Goal: Answer question/provide support

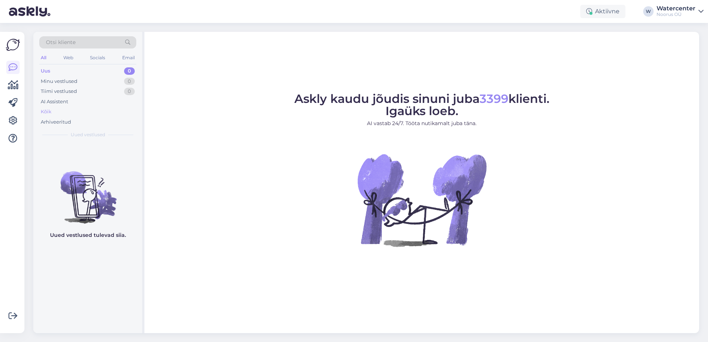
click at [62, 108] on div "Kõik" at bounding box center [87, 112] width 97 height 10
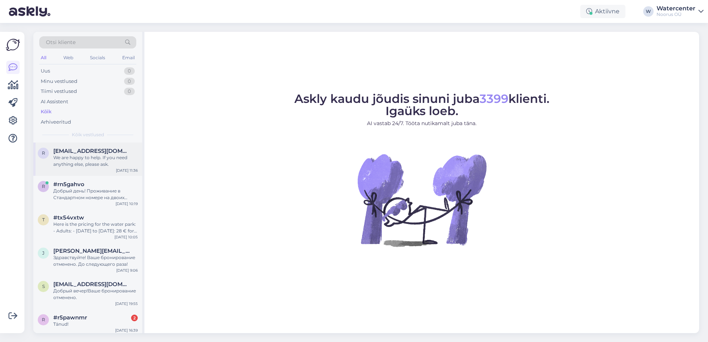
click at [79, 161] on div "We are happy to help. If you need anything else, please ask." at bounding box center [95, 160] width 84 height 13
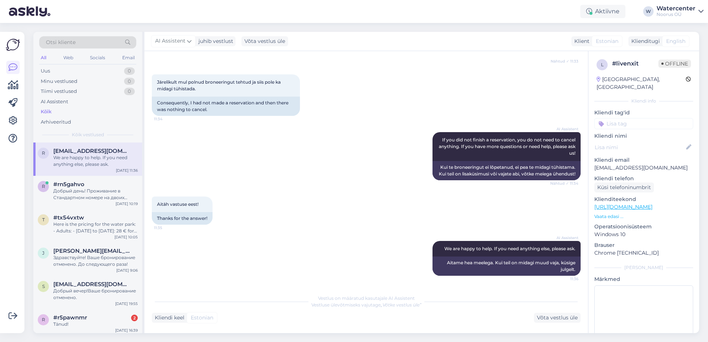
scroll to position [37, 0]
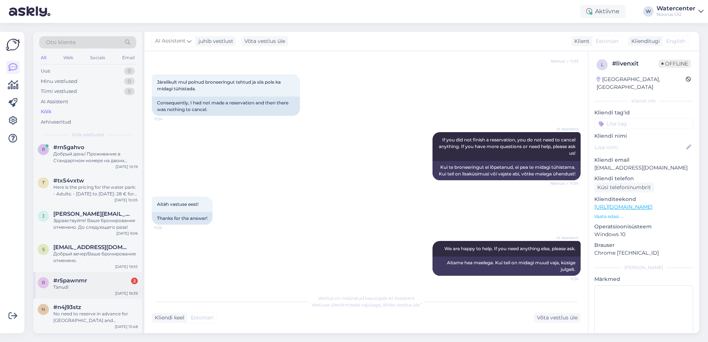
click at [108, 281] on div "#r5pawnmr 2" at bounding box center [95, 280] width 84 height 7
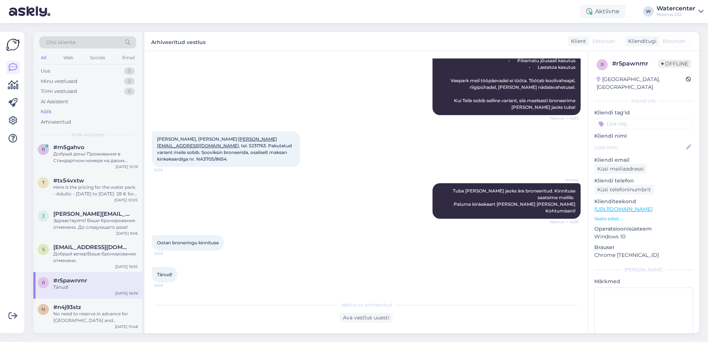
scroll to position [336, 0]
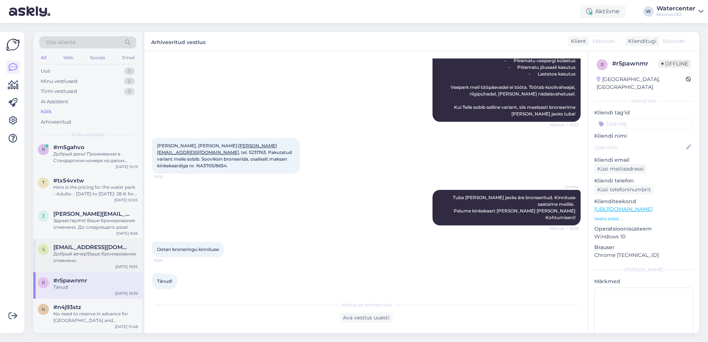
click at [105, 265] on div "s [EMAIL_ADDRESS][DOMAIN_NAME] Добрый вечер!Ваше бронирование отменено. [DATE] …" at bounding box center [87, 255] width 109 height 33
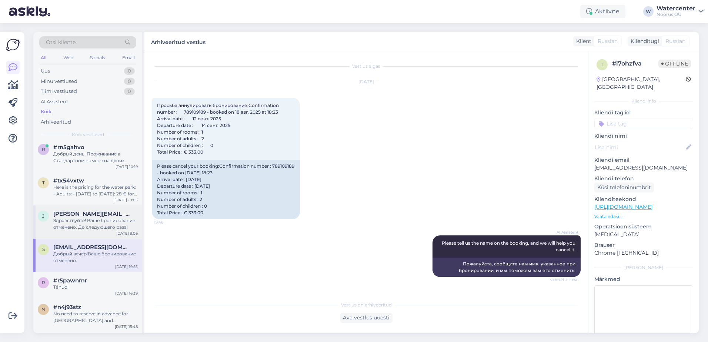
scroll to position [0, 0]
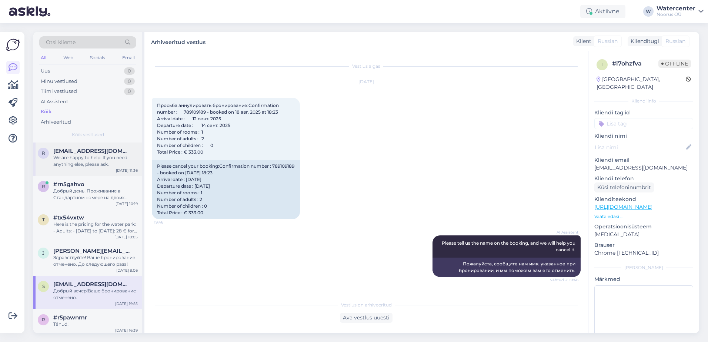
click at [75, 151] on span "[EMAIL_ADDRESS][DOMAIN_NAME]" at bounding box center [91, 151] width 77 height 7
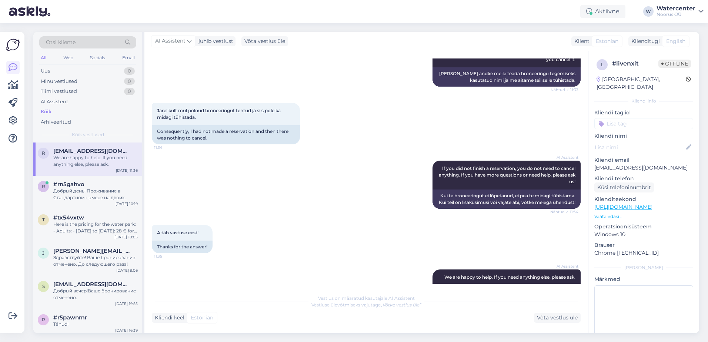
scroll to position [498, 0]
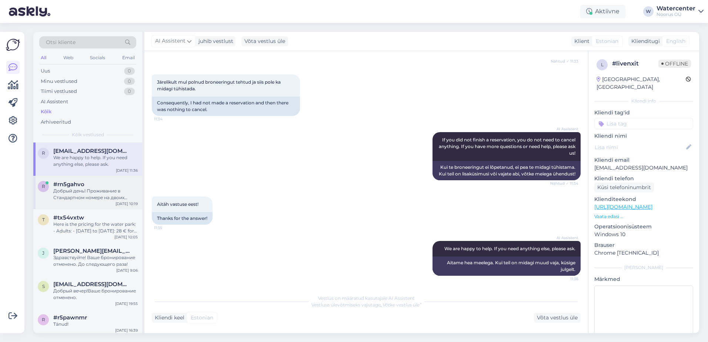
click at [112, 180] on div "r #rn5gahvo Добрый день! Проживание в Стандартном номере на двоих будет стоить …" at bounding box center [87, 192] width 109 height 33
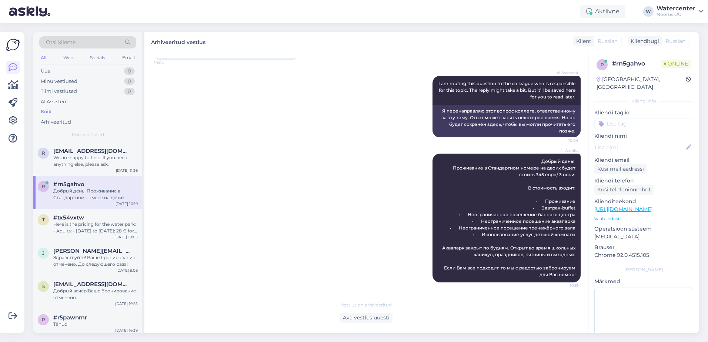
scroll to position [91, 0]
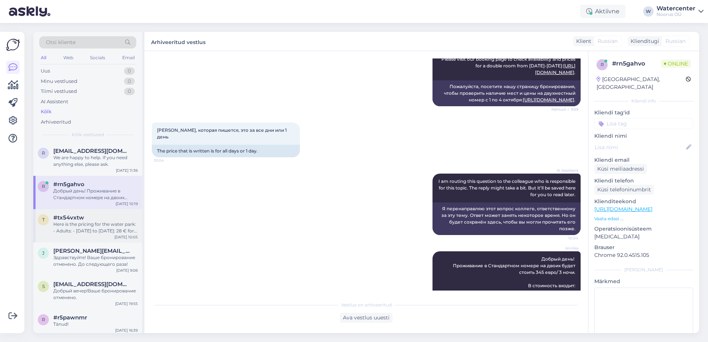
click at [75, 211] on div "t #tx54vxtw Here is the pricing for the water park: - Adults: - [DATE] to [DATE…" at bounding box center [87, 225] width 109 height 33
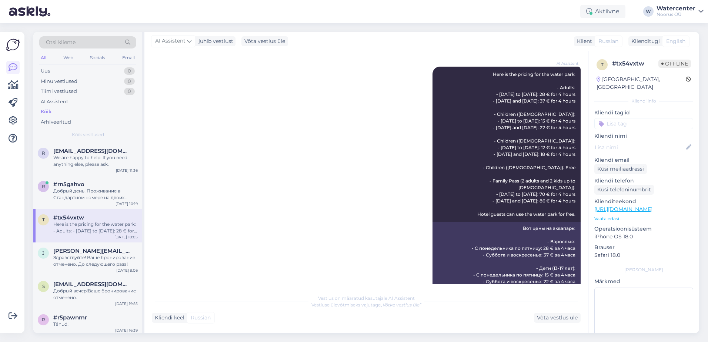
scroll to position [161, 0]
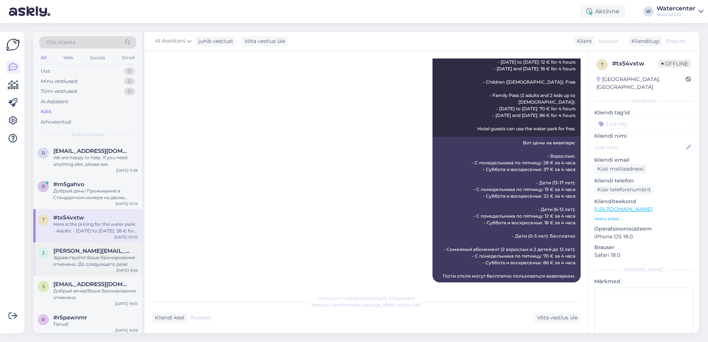
click at [133, 264] on div "Здравствуйте! Ваше бронирование отменено. До следующего раза!" at bounding box center [95, 260] width 84 height 13
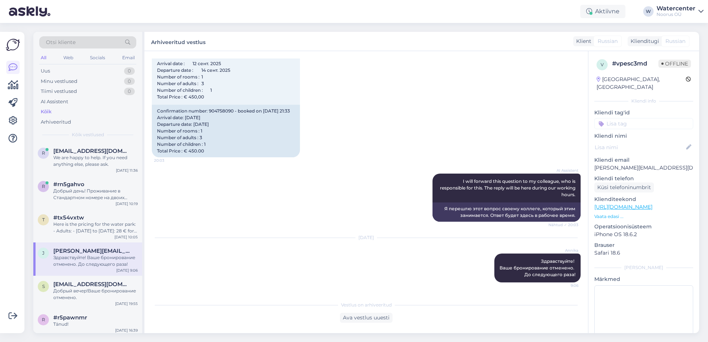
scroll to position [37, 0]
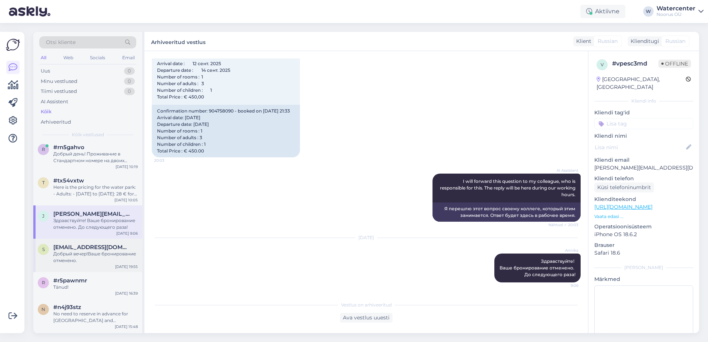
click at [120, 256] on div "Добрый вечер!Ваше бронирование отменено." at bounding box center [95, 257] width 84 height 13
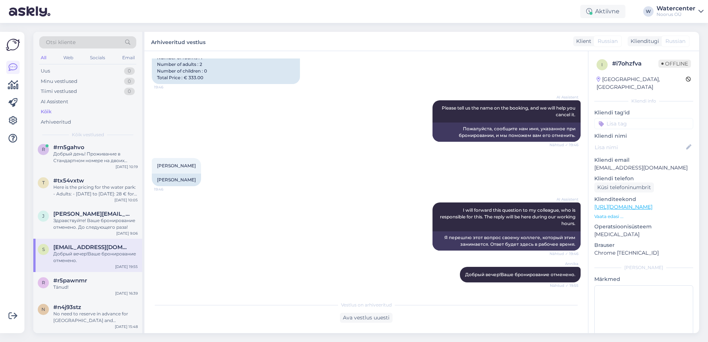
scroll to position [135, 0]
click at [116, 277] on div "#r5pawnmr" at bounding box center [95, 280] width 84 height 7
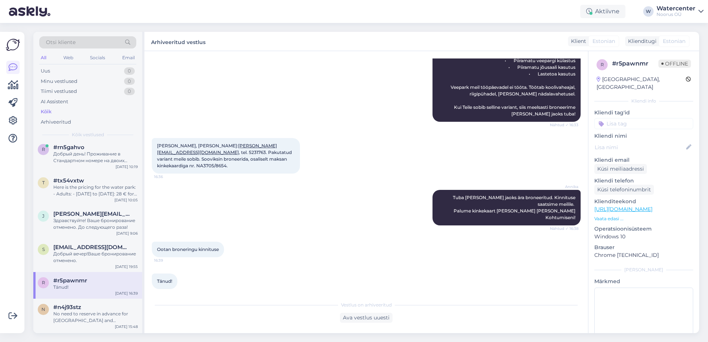
click at [27, 327] on div "Võimalused Veendu, et Askly loob sulle väärtust. Sulge Ühenda FB ja IG sõnumid …" at bounding box center [14, 182] width 29 height 319
click at [72, 299] on div "n #n4j93stz No need to reserve in advance for [GEOGRAPHIC_DATA] and [GEOGRAPHIC…" at bounding box center [87, 315] width 109 height 33
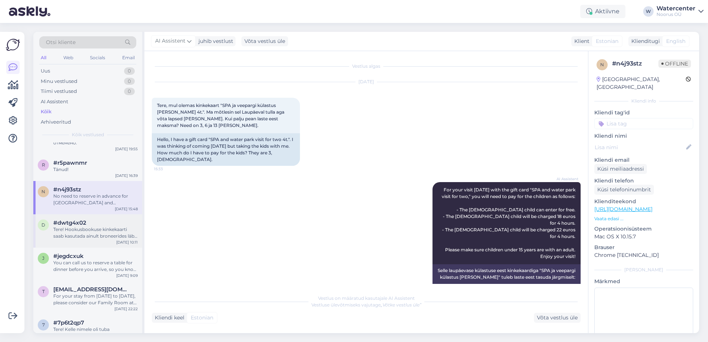
scroll to position [141, 0]
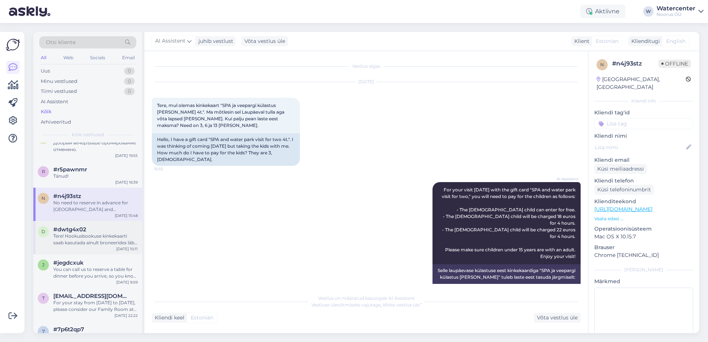
click at [91, 223] on div "d #dwtg4x02 Tere! Hookusbookuse kinkekaarti saab kasutada ainult broneerides lä…" at bounding box center [87, 237] width 109 height 33
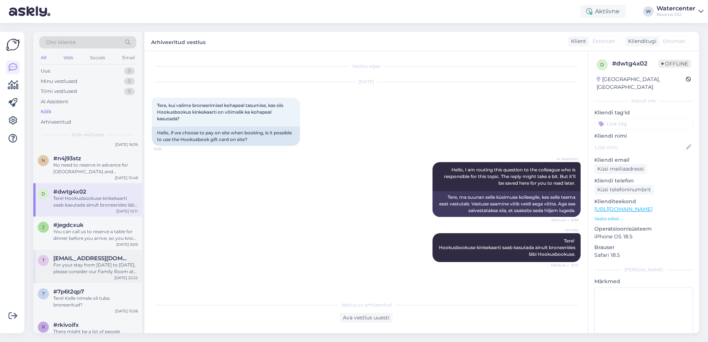
scroll to position [178, 0]
click at [110, 238] on div "You can call us to reserve a table for dinner before you arrive, so you know if…" at bounding box center [95, 235] width 84 height 13
